Goal: Task Accomplishment & Management: Use online tool/utility

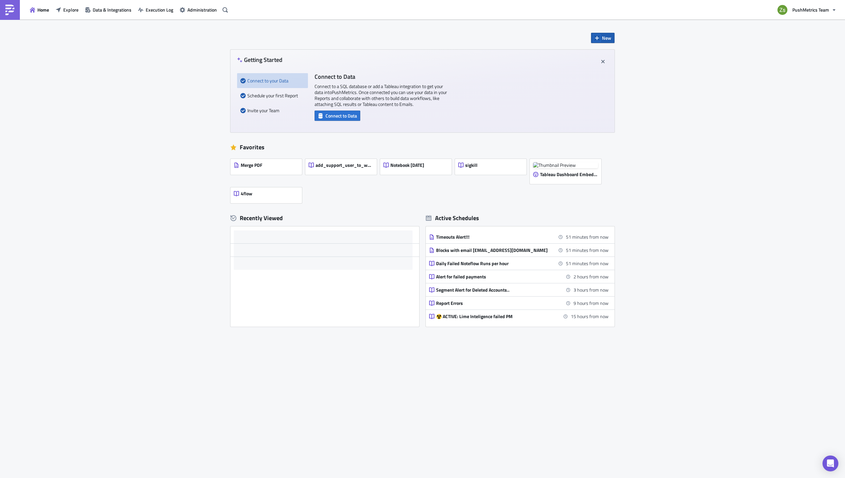
click at [598, 38] on icon "button" at bounding box center [597, 38] width 4 height 4
click at [603, 66] on div "Notebook" at bounding box center [625, 64] width 44 height 7
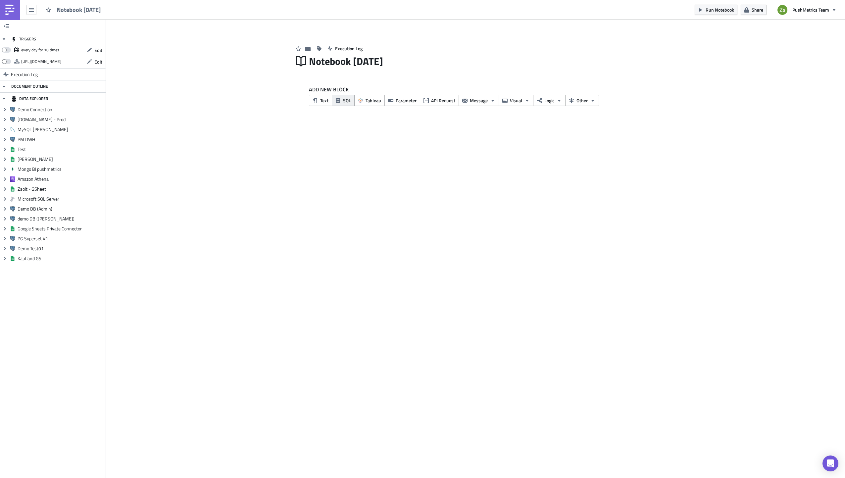
click at [342, 102] on button "SQL" at bounding box center [343, 100] width 23 height 11
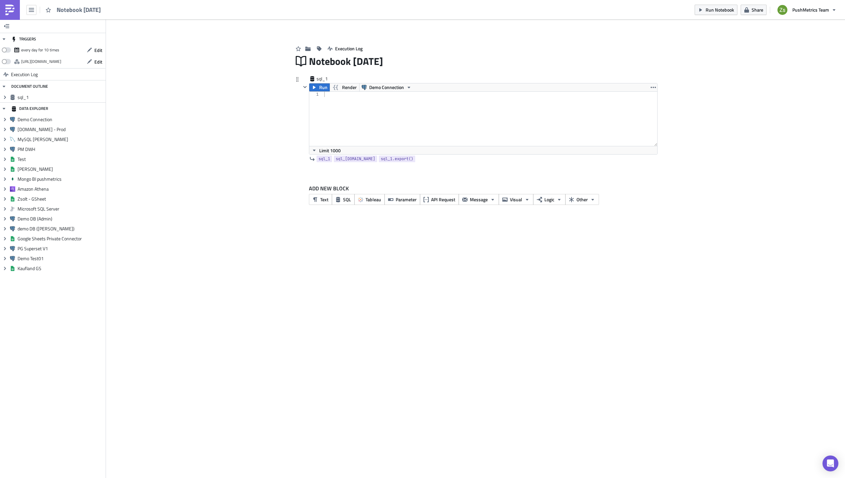
click at [389, 83] on div "Run Render Demo Connection 1 הההההההההההההההההההההההההההההההההההההההההההההההההה…" at bounding box center [483, 119] width 349 height 72
click at [389, 89] on span "Demo Connection" at bounding box center [386, 87] width 35 height 8
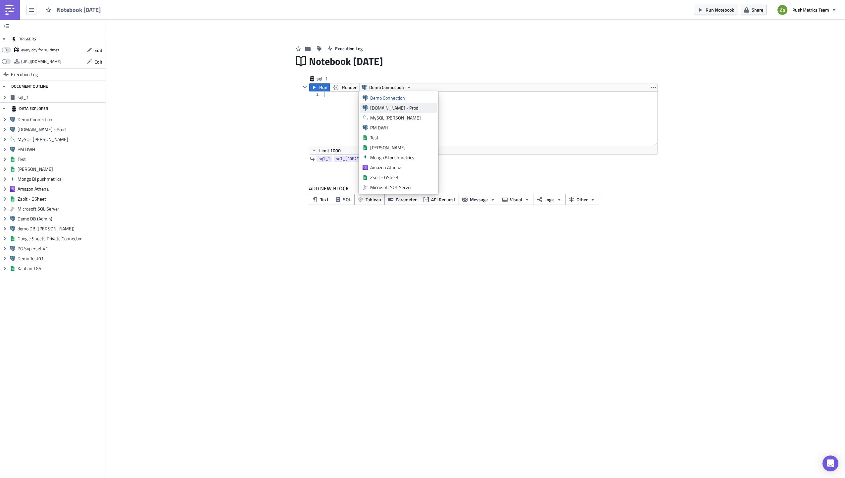
click at [389, 106] on div "[DOMAIN_NAME] - Prod" at bounding box center [402, 108] width 64 height 7
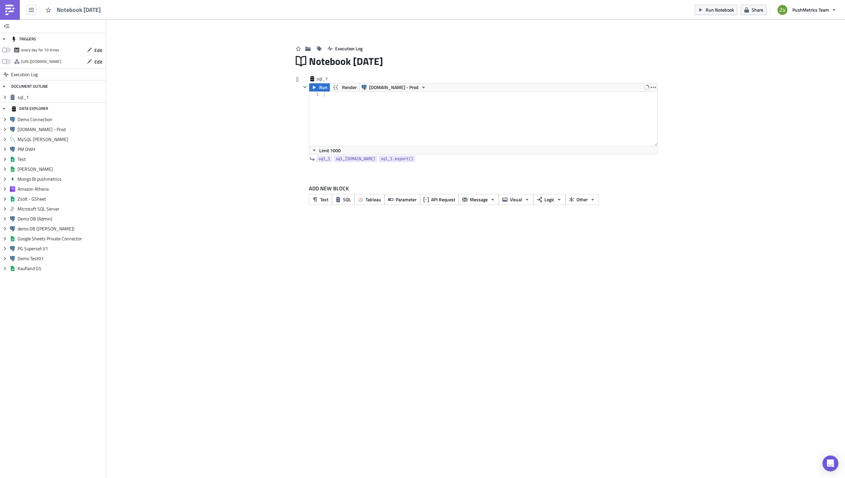
click at [393, 115] on div at bounding box center [490, 124] width 335 height 65
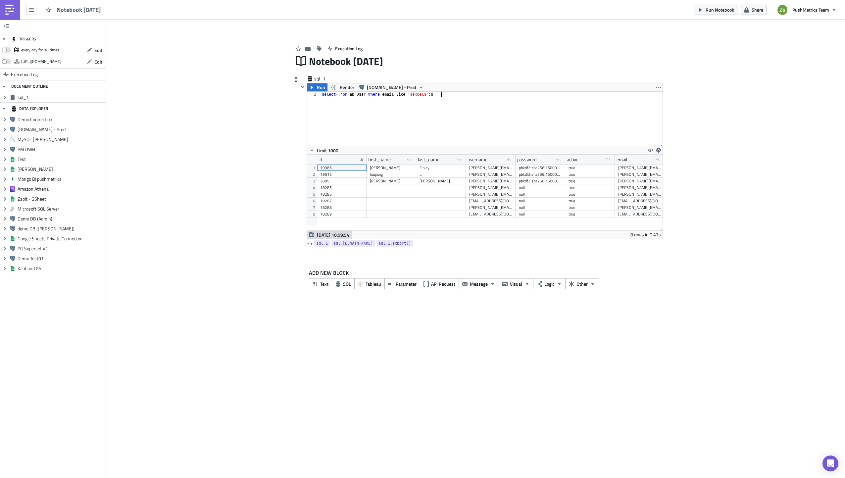
scroll to position [0, 10]
type textarea "select * from ab_user where email like '%excel%';"
type textarea "select * from workspace_user where user_id = 2089;"
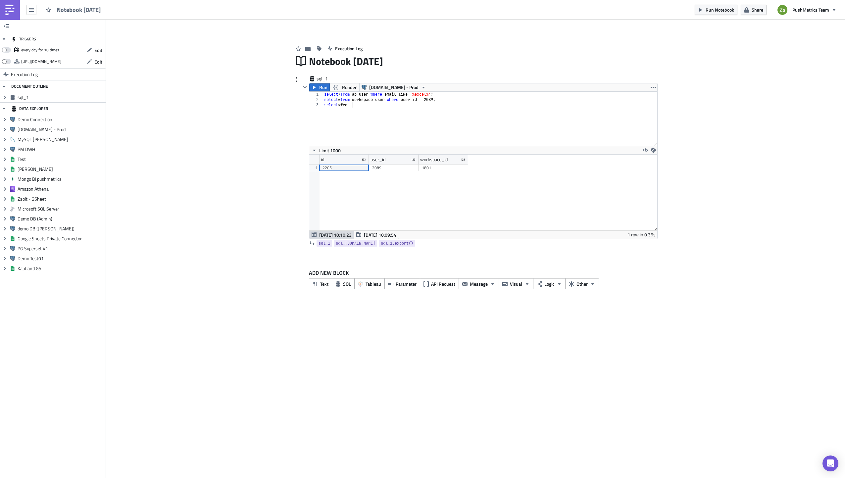
scroll to position [0, 2]
type textarea "select * from workspace where id = 1801;"
type textarea "select * from organization where id = 1801;"
click at [501, 167] on div "excelimpact" at bounding box center [490, 168] width 43 height 7
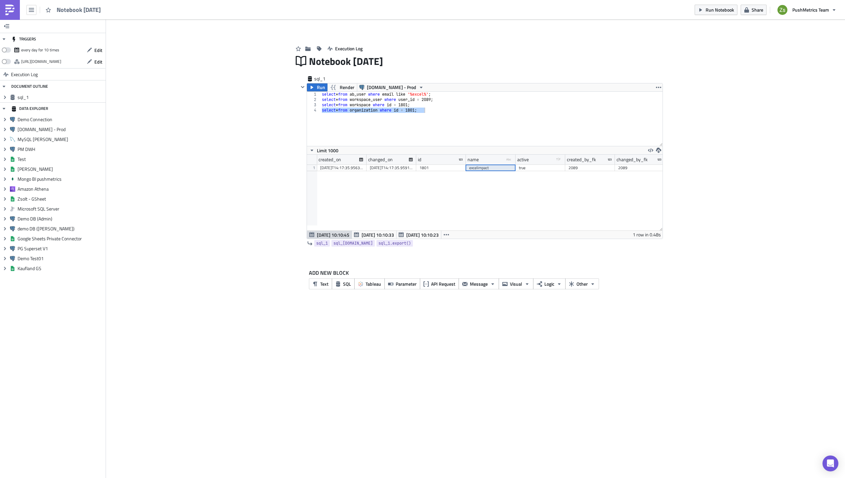
click at [115, 200] on div "Add Image Execution Log Notebook [DATE] sql_1 Run Render [DOMAIN_NAME] - Prod s…" at bounding box center [475, 162] width 739 height 285
click at [352, 59] on div "Notebook [DATE]" at bounding box center [483, 61] width 349 height 15
type input "Excel Impact"
click at [10, 10] on img at bounding box center [10, 10] width 11 height 11
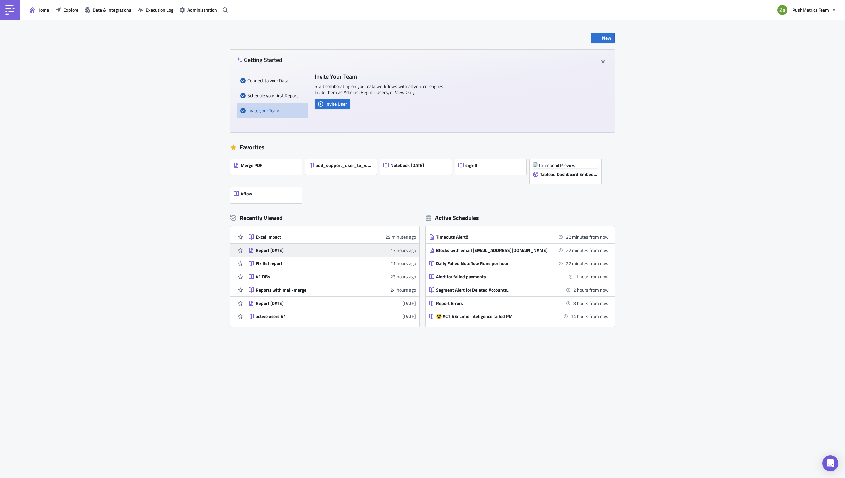
click at [287, 250] on div "Report [DATE]" at bounding box center [314, 250] width 116 height 6
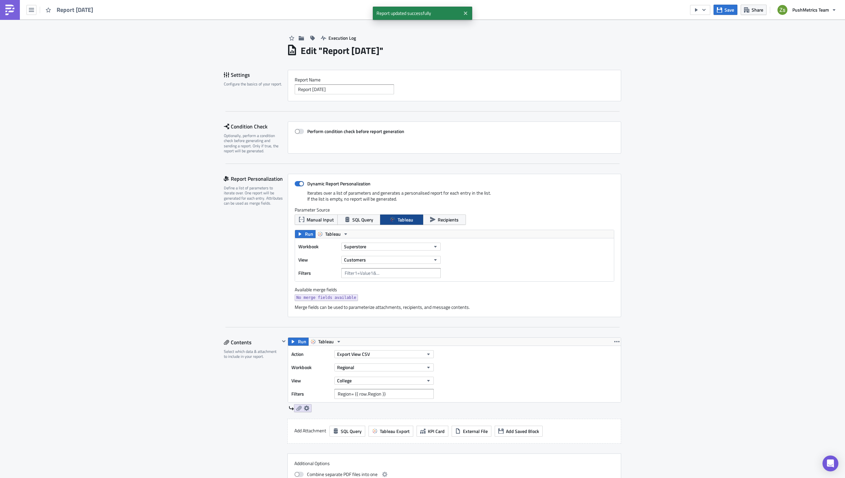
click at [16, 5] on link at bounding box center [10, 10] width 20 height 20
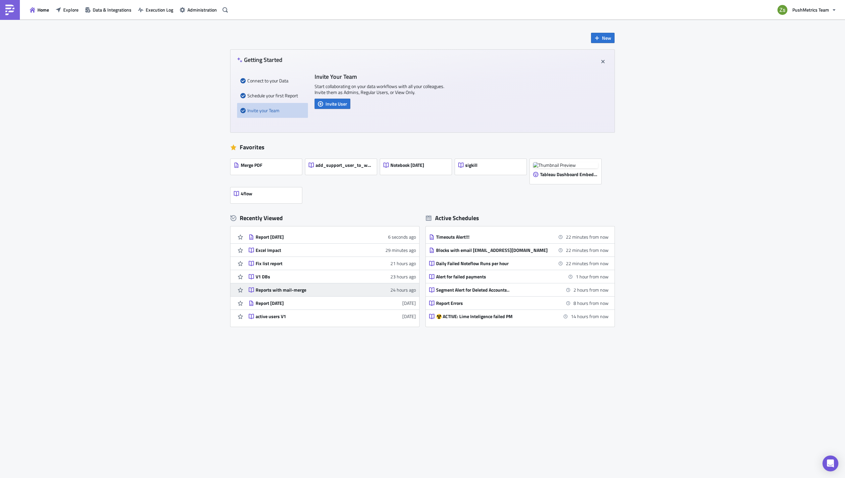
click at [290, 296] on link "Reports with mail-merge 24 hours ago" at bounding box center [332, 290] width 167 height 13
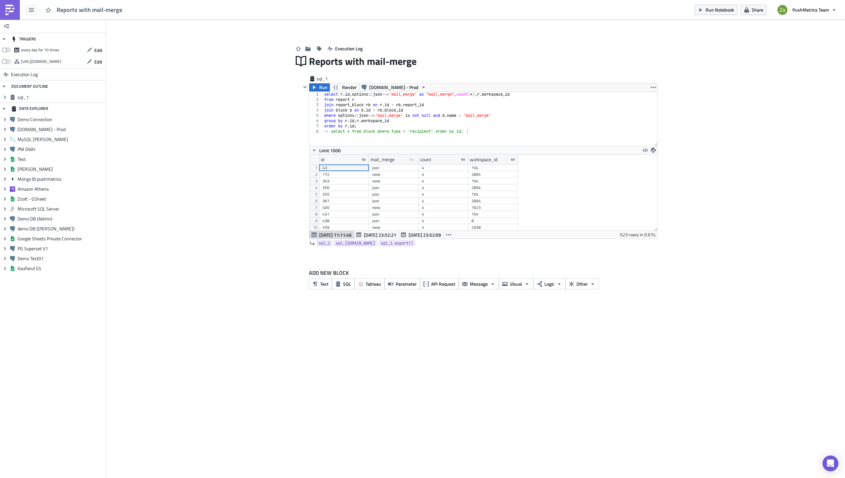
scroll to position [76, 348]
click at [343, 281] on span "SQL" at bounding box center [347, 284] width 8 height 7
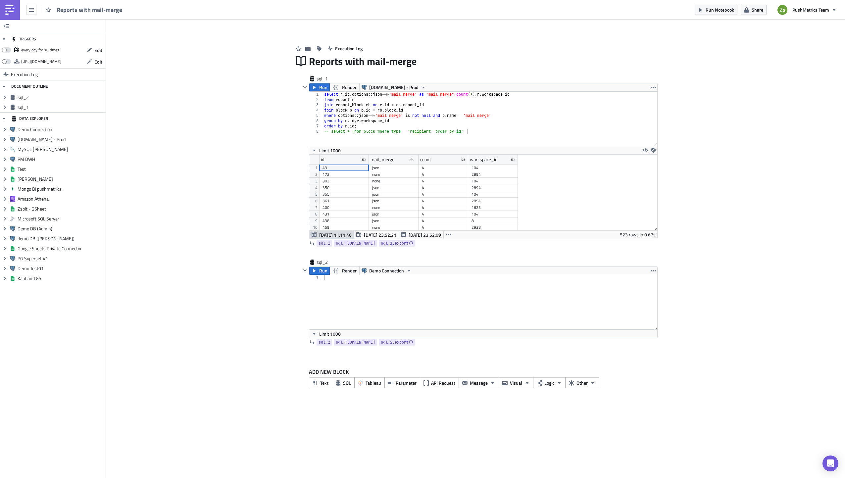
click at [12, 6] on img at bounding box center [10, 10] width 11 height 11
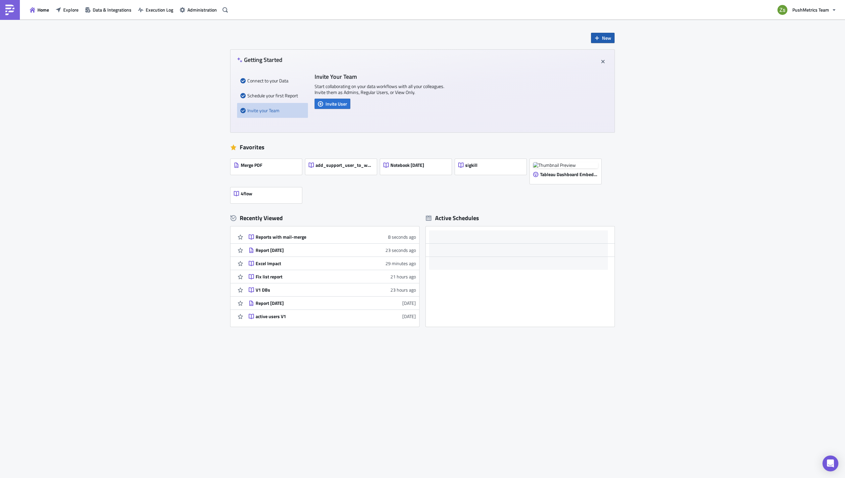
click at [601, 38] on button "New" at bounding box center [603, 38] width 24 height 10
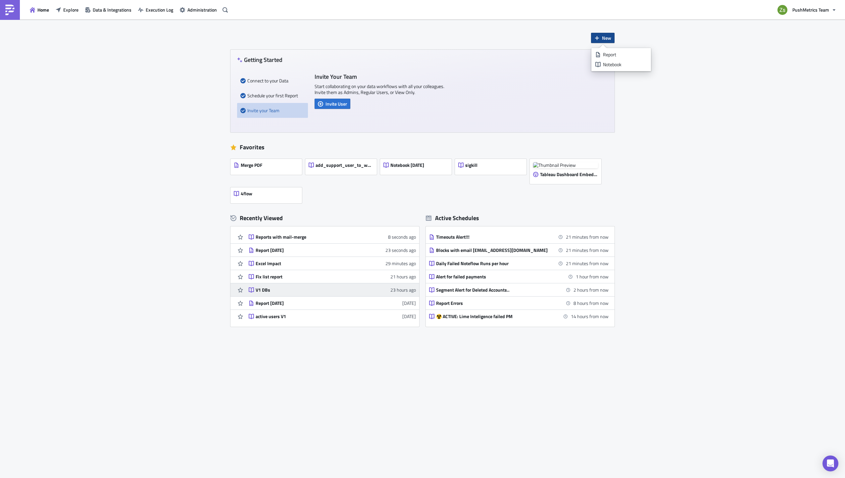
click at [292, 286] on link "V1 DBs 23 hours ago" at bounding box center [332, 290] width 167 height 13
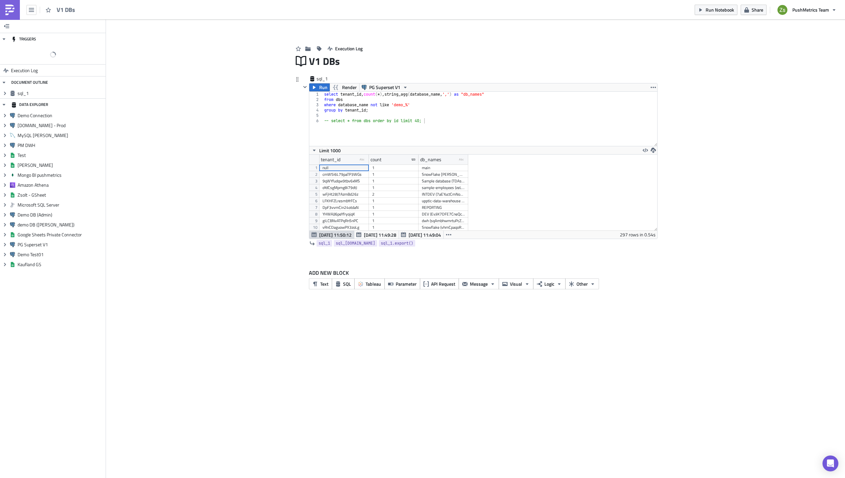
scroll to position [76, 348]
click at [441, 109] on div "select tenant_id , count ( * ) , string_agg ( database_name , ',' ) as "db_name…" at bounding box center [490, 124] width 335 height 65
drag, startPoint x: 367, startPoint y: 158, endPoint x: 405, endPoint y: 158, distance: 38.1
click at [401, 158] on div at bounding box center [400, 160] width 2 height 10
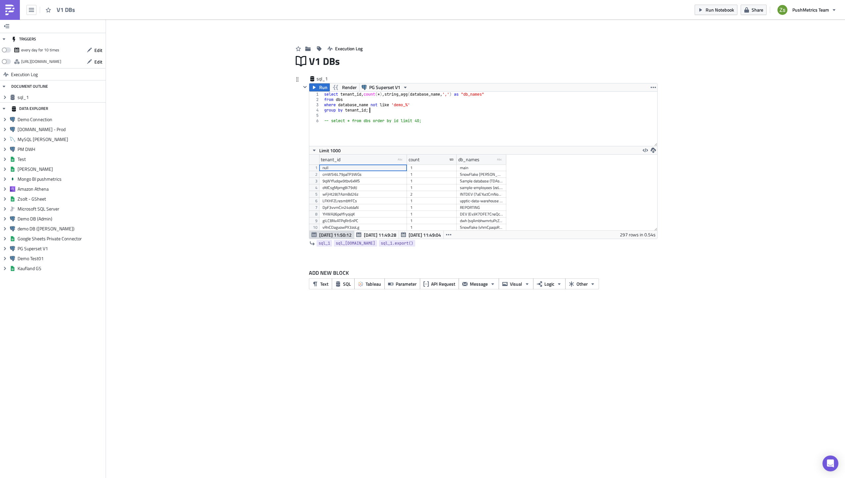
scroll to position [33, 0]
click at [486, 104] on div "select tenant_id , count ( * ) , string_agg ( database_name , ',' ) as "db_name…" at bounding box center [490, 124] width 335 height 65
paste textarea "j4fycenQ49dsXnnpD"
click at [500, 61] on div "V1 DBs" at bounding box center [483, 61] width 349 height 15
click at [529, 42] on div "Execution Log" at bounding box center [476, 42] width 364 height 24
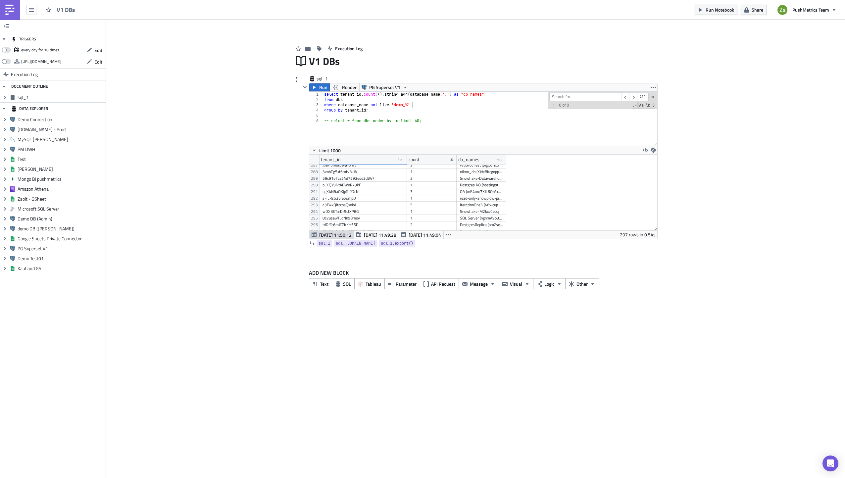
scroll to position [1902, 0]
click at [656, 149] on button "button" at bounding box center [654, 150] width 8 height 8
click at [676, 128] on link "CSV" at bounding box center [679, 125] width 56 height 10
click at [654, 97] on span at bounding box center [653, 97] width 5 height 5
click at [336, 336] on div "TRIGGERS every day for 10 times Edit [URL][DOMAIN_NAME] Edit Execution Log DOCU…" at bounding box center [422, 249] width 845 height 459
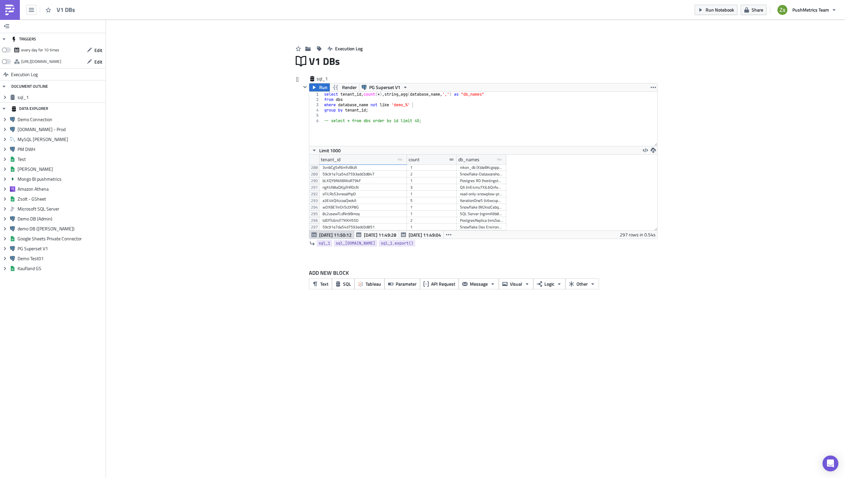
click at [429, 110] on div "select tenant_id , count ( * ) , string_agg ( database_name , ',' ) as "db_name…" at bounding box center [490, 124] width 335 height 65
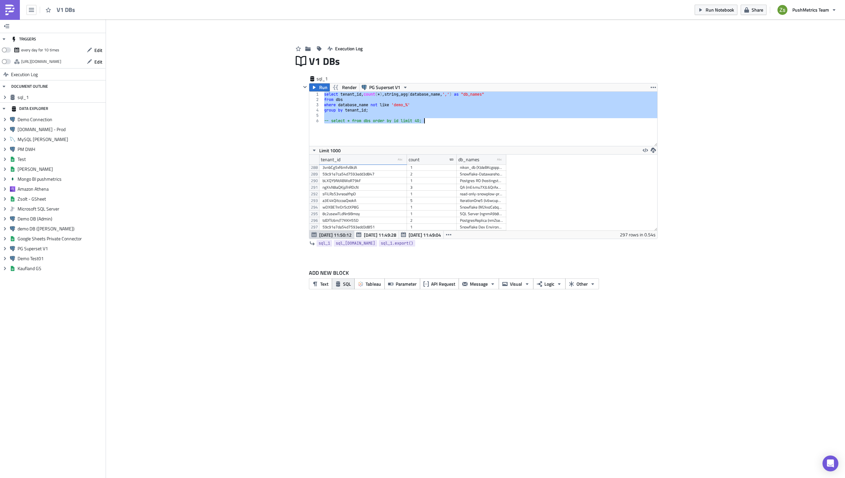
type textarea "-- select * from dbs order by id limit 40;"
click at [341, 280] on button "SQL" at bounding box center [343, 284] width 23 height 11
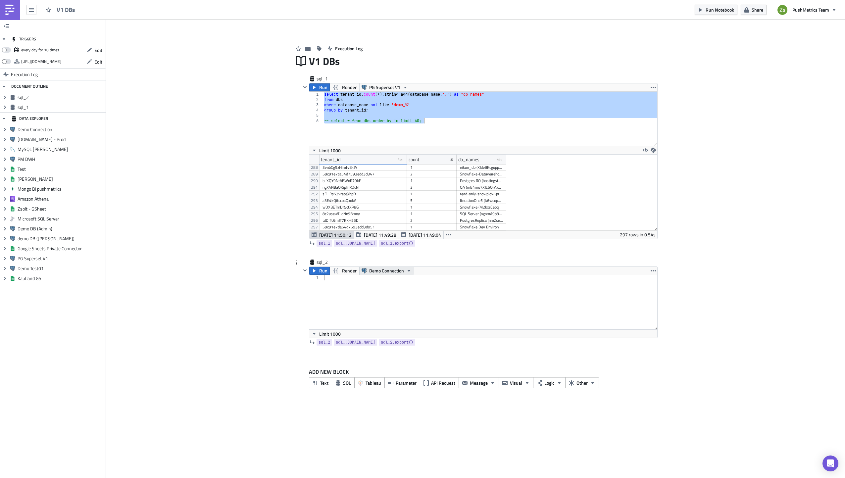
click at [378, 270] on span "Demo Connection" at bounding box center [386, 271] width 35 height 8
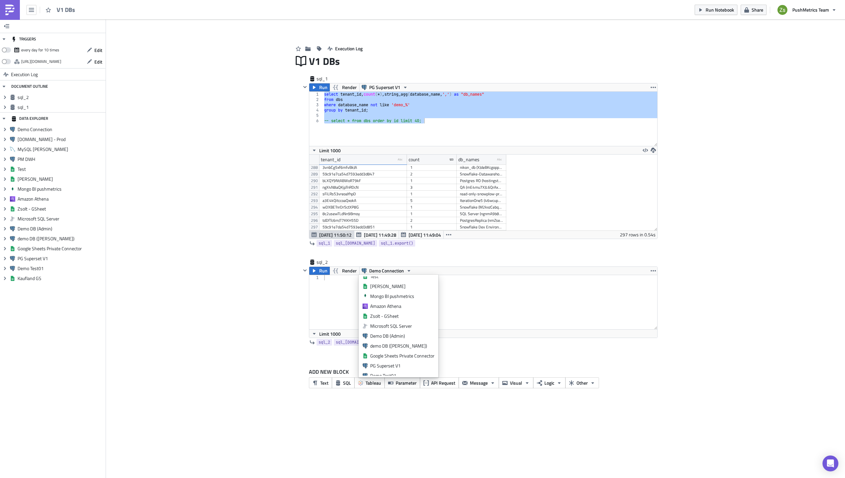
scroll to position [60, 0]
click at [410, 353] on div "PG Superset V1" at bounding box center [402, 351] width 64 height 7
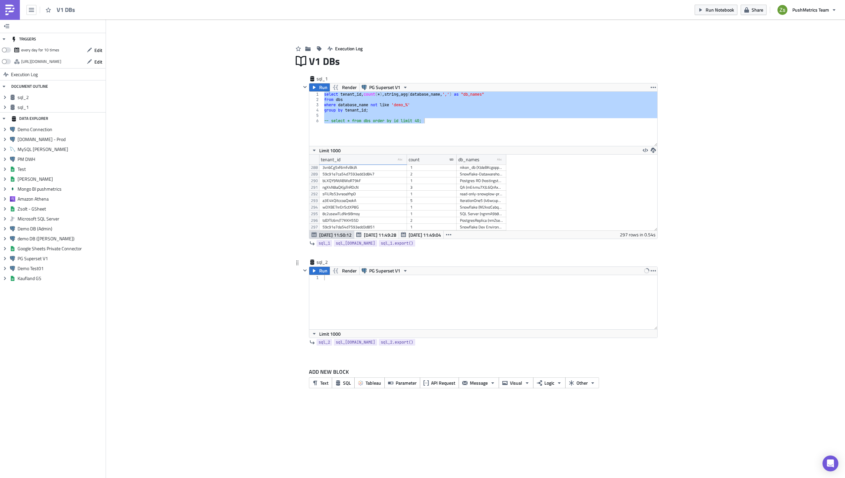
click at [386, 300] on div at bounding box center [490, 307] width 335 height 65
paste textarea "-- select * from dbs order by id limit 40;"
click at [353, 278] on div "select tenant_id , count ( * ) , string_agg ( database_name , ',' ) as "db_name…" at bounding box center [490, 307] width 335 height 65
click at [392, 279] on div "select tenant_id , count ( * ) , string_agg ( database_name , ',' ) as "db_name…" at bounding box center [490, 307] width 335 height 65
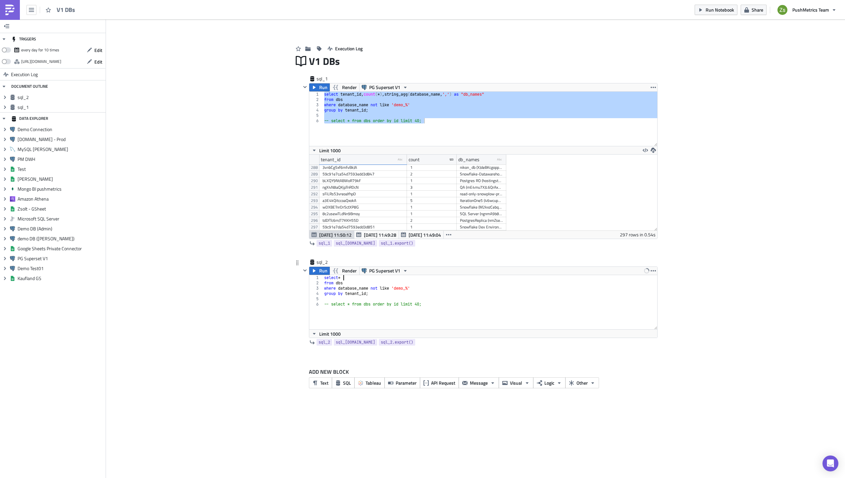
scroll to position [0, 1]
type textarea "where database_name not like 'demo_%'"
type textarea "group by tenant_id;"
type textarea ")"
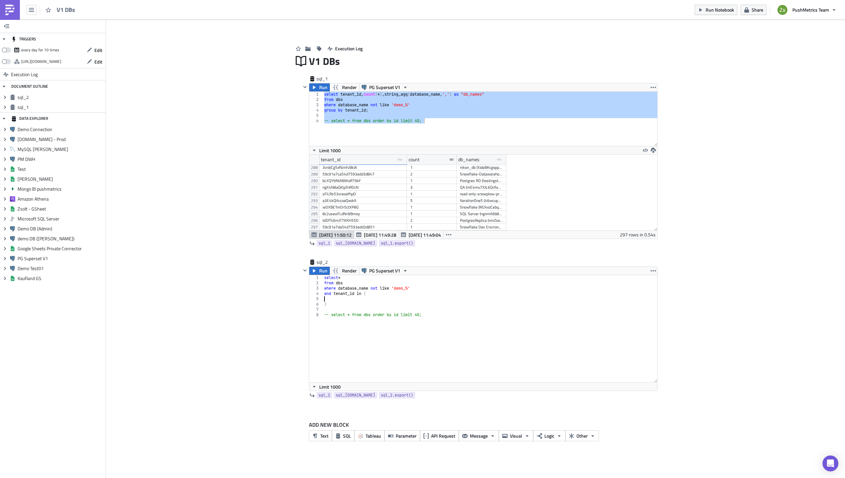
drag, startPoint x: 655, startPoint y: 327, endPoint x: 658, endPoint y: 469, distance: 142.2
click at [658, 469] on div "TRIGGERS every day for 10 times Edit [URL][DOMAIN_NAME] Edit Execution Log DOCU…" at bounding box center [422, 249] width 845 height 459
click at [470, 304] on div "select * from dbs where database_name not like 'demo_%' and tenant_id in ( ) --…" at bounding box center [490, 334] width 335 height 118
type textarea ")"
click at [483, 300] on div "select * from dbs where database_name not like 'demo_%' and tenant_id in ( ) --…" at bounding box center [490, 334] width 335 height 118
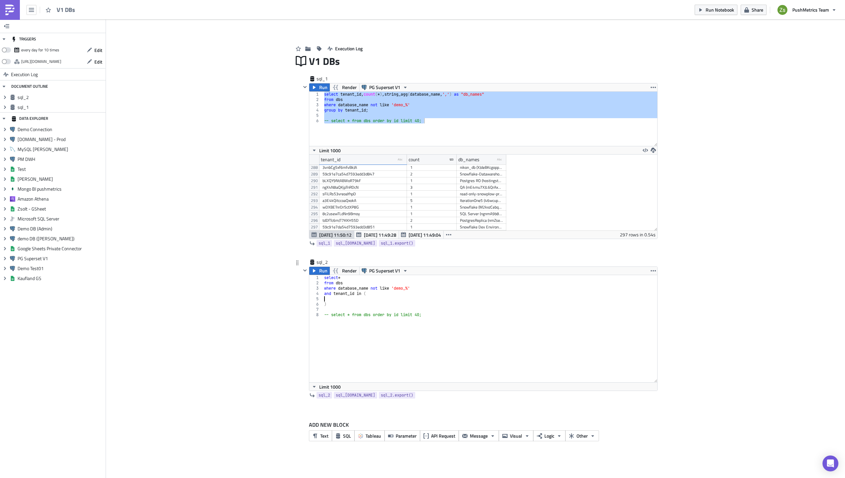
paste textarea "'QibPB3EkLJrnWXv2j', 'qoMHu4PRkG4Nr95qG', '77YpRECxRp6eBSByg', 'cLen3NitSmpzFwy…"
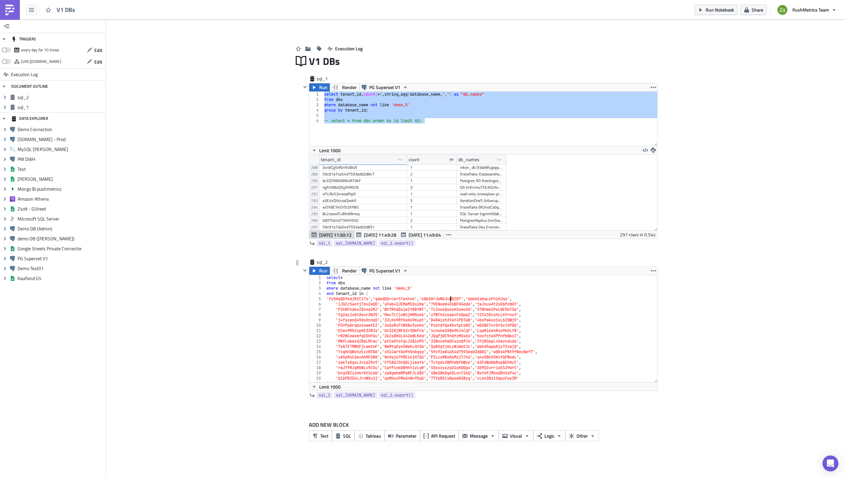
click at [450, 300] on div "select * from dbs where database_name not like 'demo_%' and tenant_id in ( 'fy5…" at bounding box center [489, 334] width 328 height 118
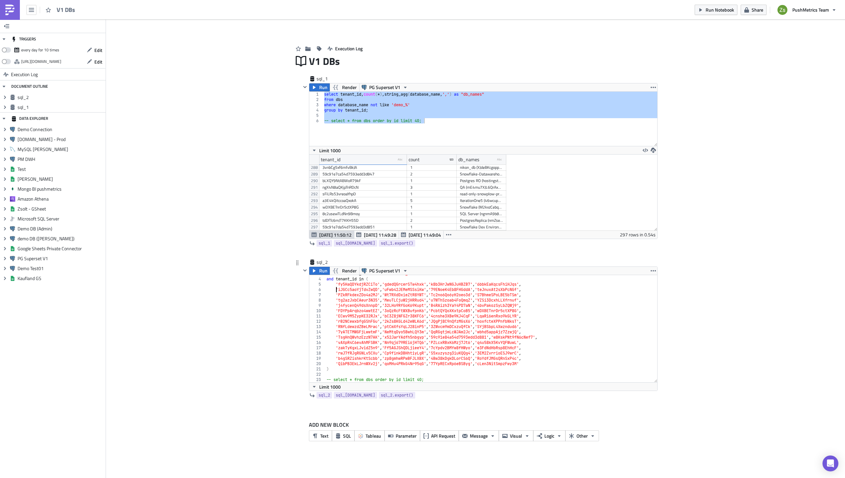
scroll to position [15, 0]
click at [367, 366] on div "where database_name not like 'demo_%' and tenant_id in ( 'fy5HaQDYkdjRZCiTo' , …" at bounding box center [489, 330] width 328 height 118
type textarea "'QibPB3EkLJrnWXv2j', 'qoMHu4PRkG4Nr95qG', '77YpRECxRp6eBSByg', 'cLen3NitSmpzFwy…"
click at [369, 372] on div "where database_name not like 'demo_%' and tenant_id in ( 'fy5HaQDYkdjRZCiTo' , …" at bounding box center [489, 330] width 328 height 118
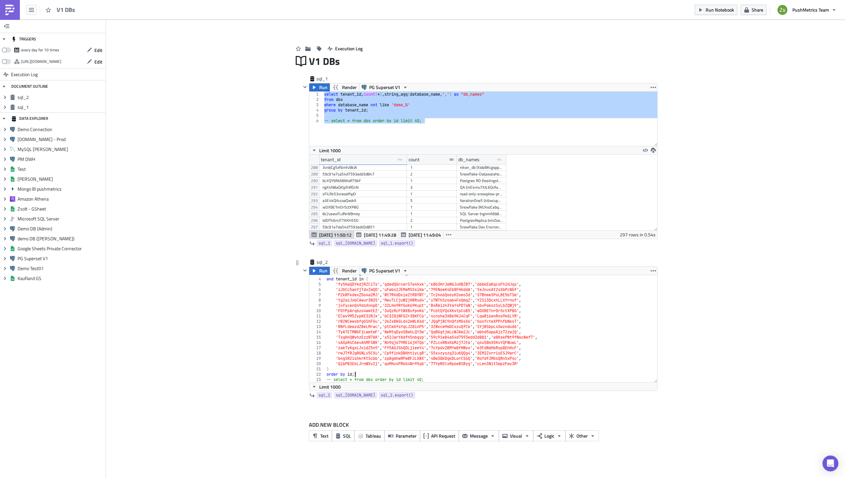
type textarea "-- select * from dbs order by id limit 40;"
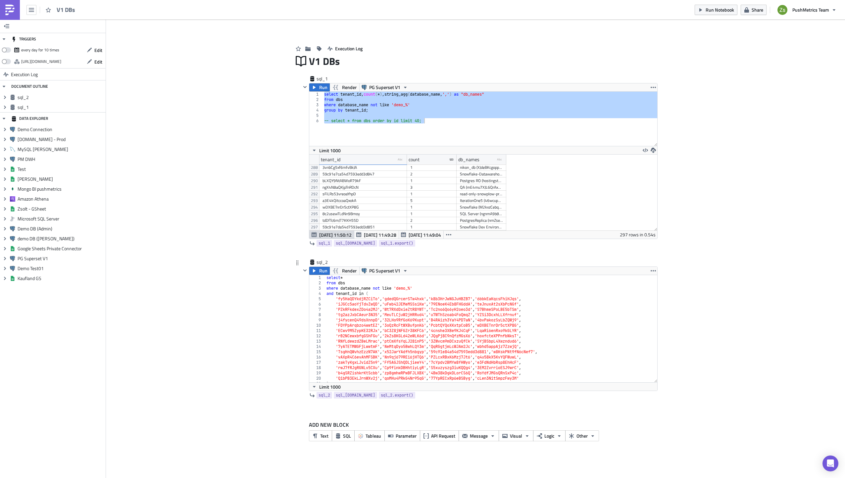
scroll to position [0, 0]
type textarea "order by id;"
click at [319, 270] on button "Run" at bounding box center [319, 271] width 21 height 8
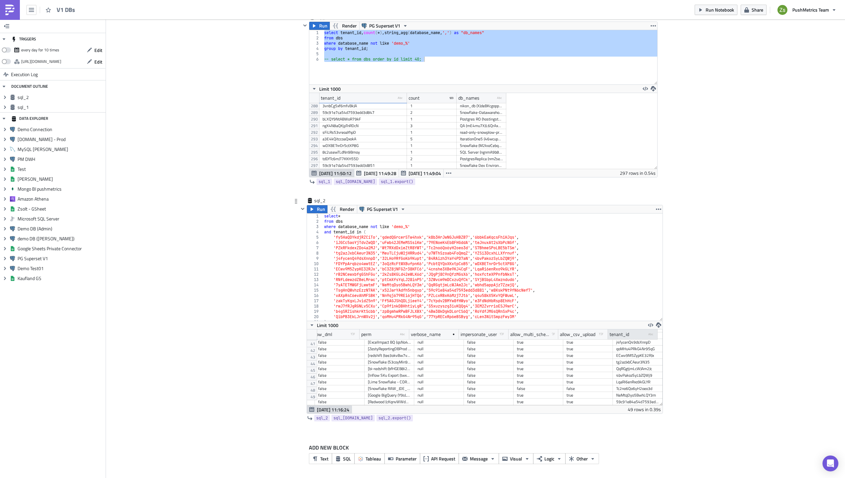
click at [631, 336] on div "tenant_id type-text Created with Sketch." at bounding box center [633, 335] width 50 height 10
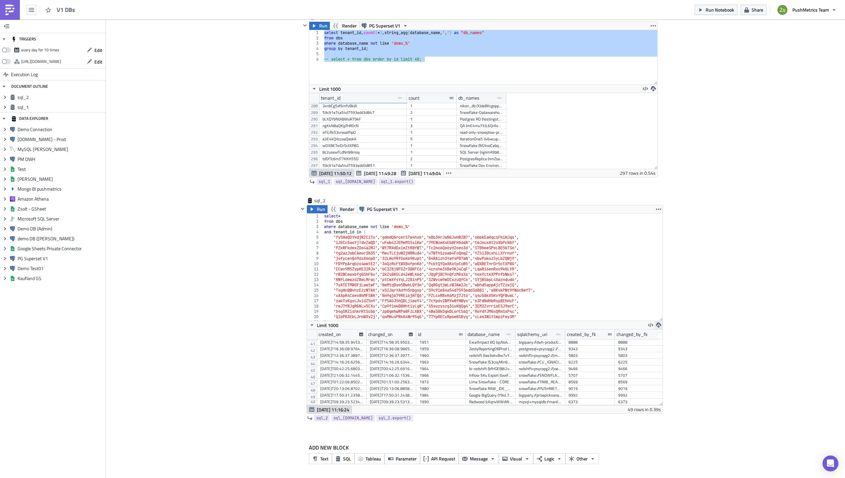
click at [656, 326] on icon "button" at bounding box center [658, 325] width 5 height 5
click at [673, 296] on link "CSV" at bounding box center [682, 300] width 56 height 10
